Goal: Transaction & Acquisition: Purchase product/service

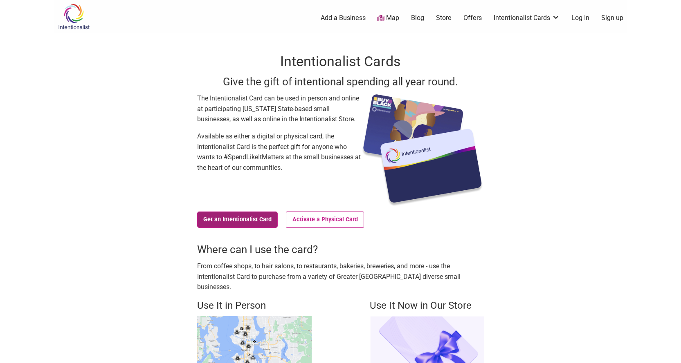
click at [251, 219] on link "Get an Intentionalist Card" at bounding box center [237, 220] width 81 height 16
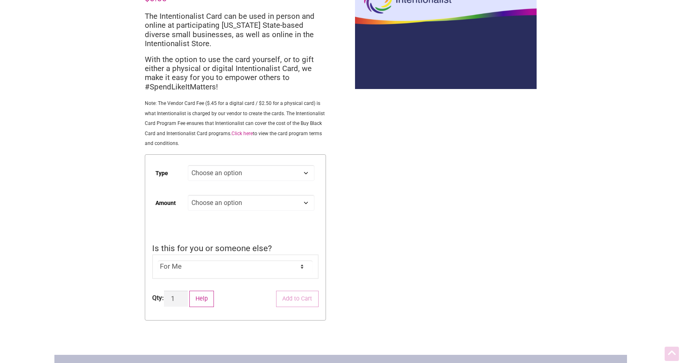
scroll to position [123, 0]
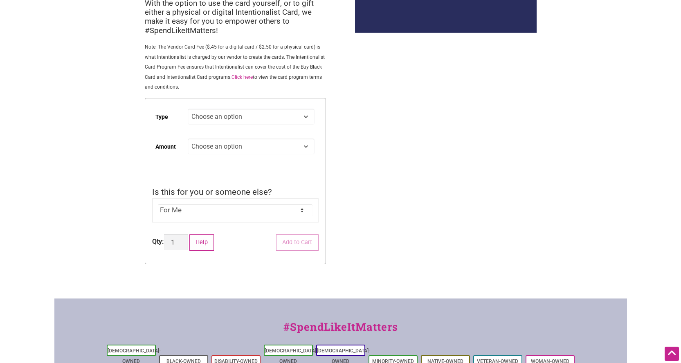
click at [278, 209] on select "For Me For Someone Else" at bounding box center [235, 210] width 155 height 12
select select "For Someone Else"
click at [158, 204] on select "For Me For Someone Else" at bounding box center [235, 210] width 155 height 12
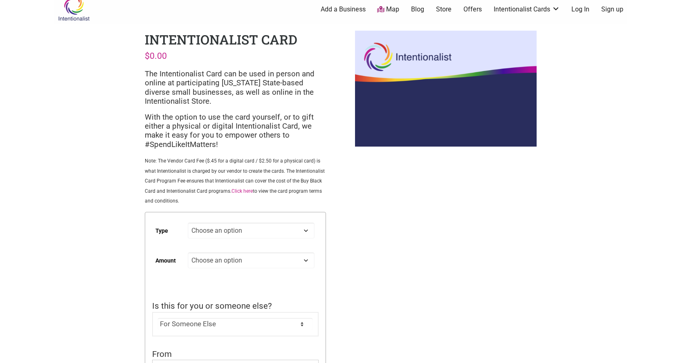
scroll to position [0, 0]
